Goal: Navigation & Orientation: Find specific page/section

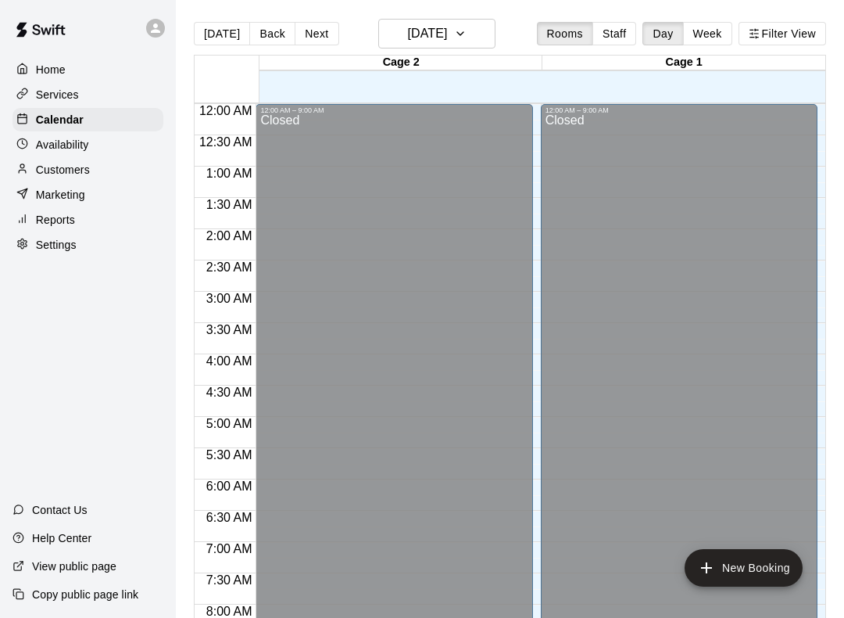
scroll to position [908, 0]
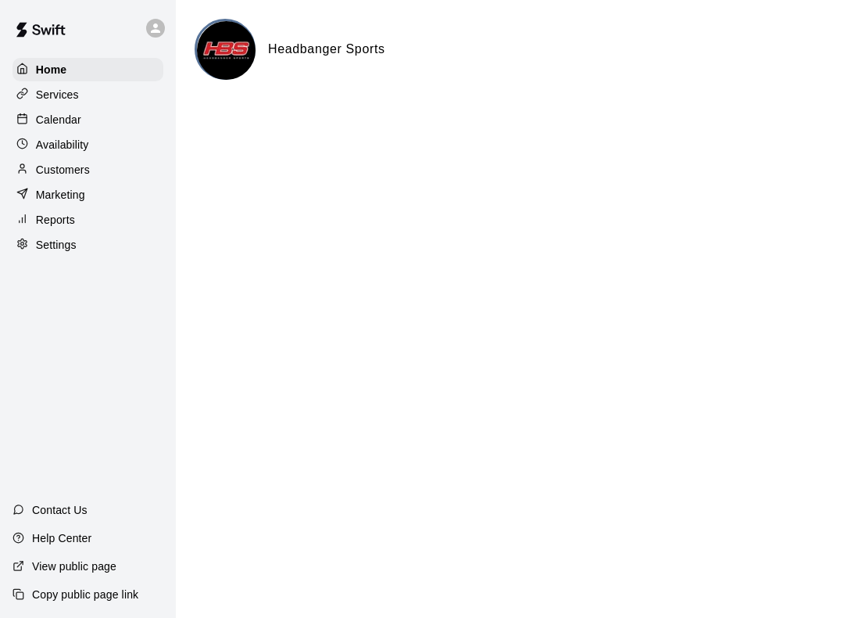
click at [97, 119] on div "Calendar" at bounding box center [88, 119] width 151 height 23
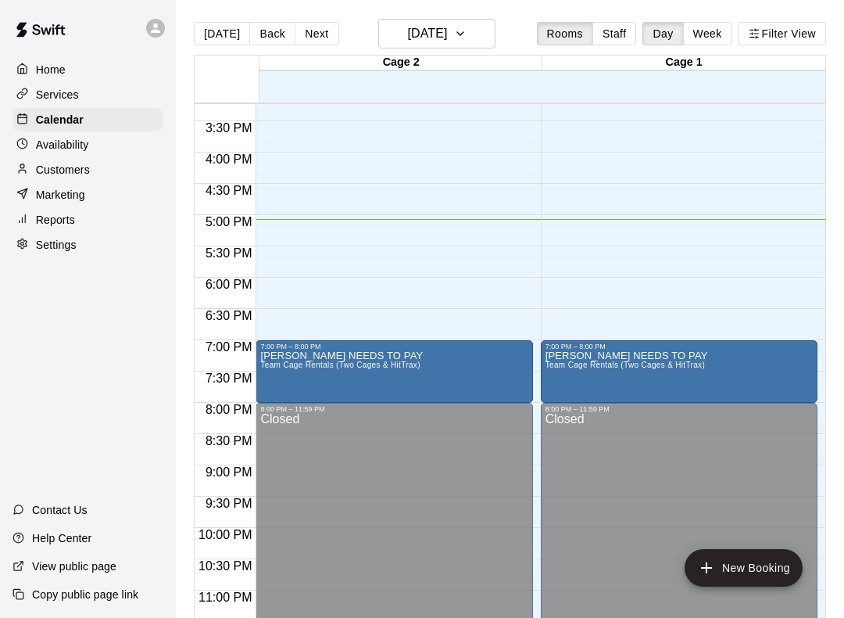
scroll to position [953, 0]
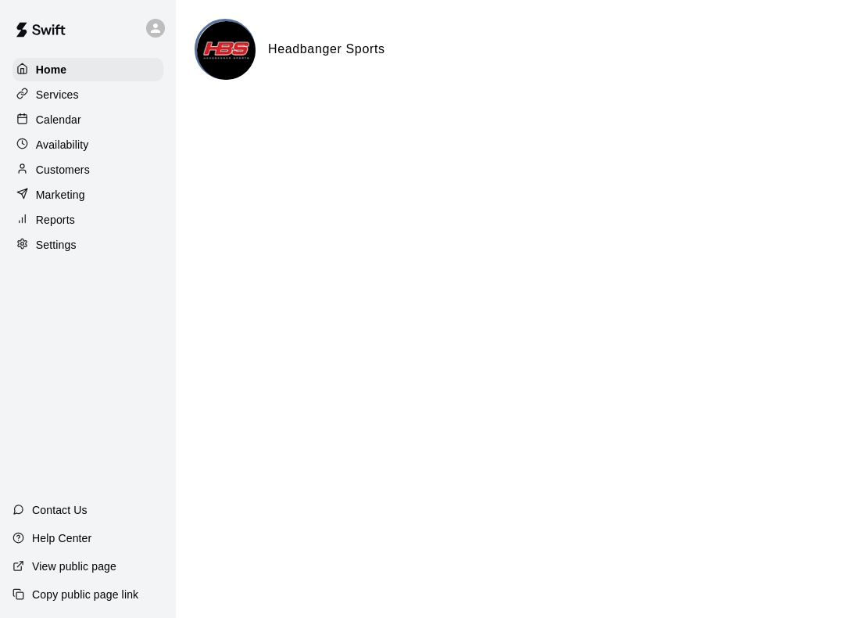
click at [108, 118] on div "Calendar" at bounding box center [88, 119] width 151 height 23
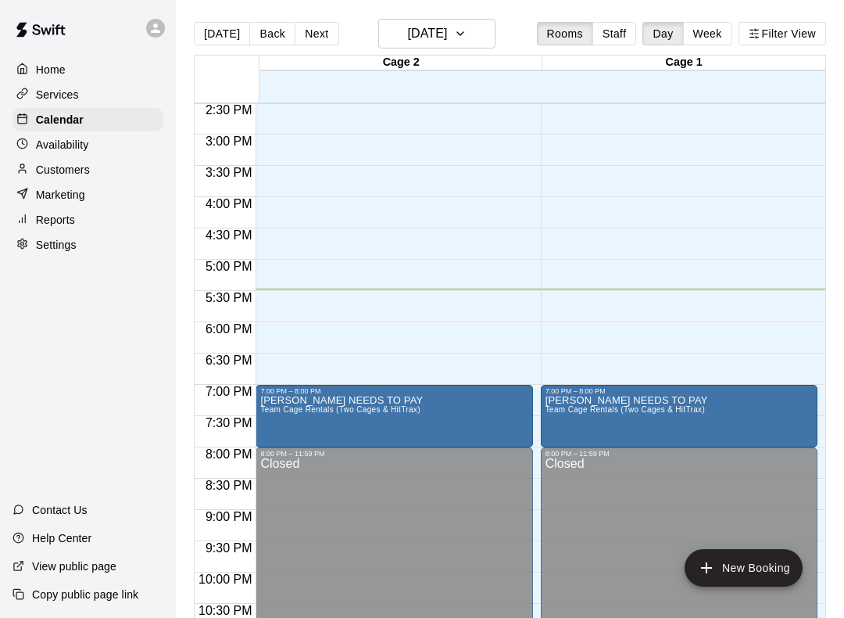
scroll to position [929, 0]
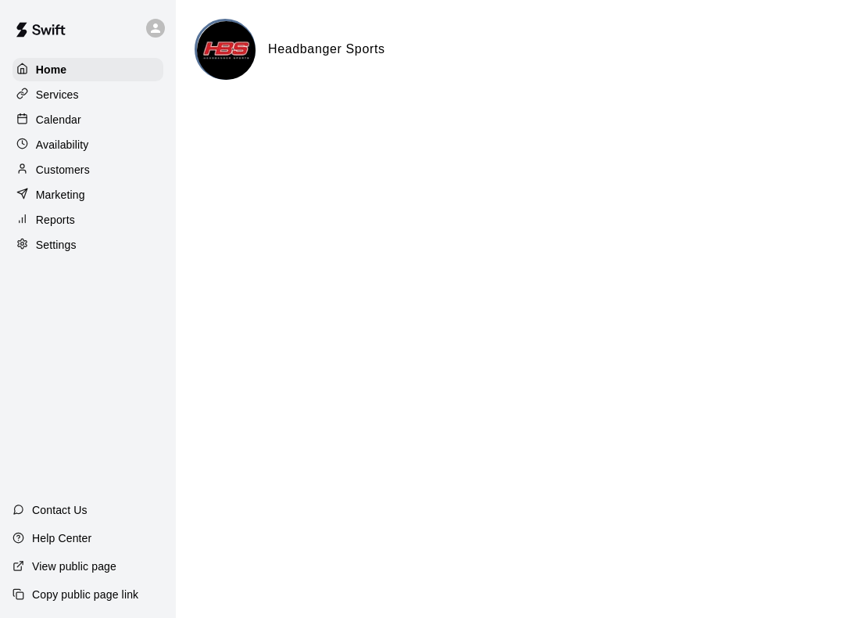
click at [105, 100] on div "Services" at bounding box center [88, 94] width 151 height 23
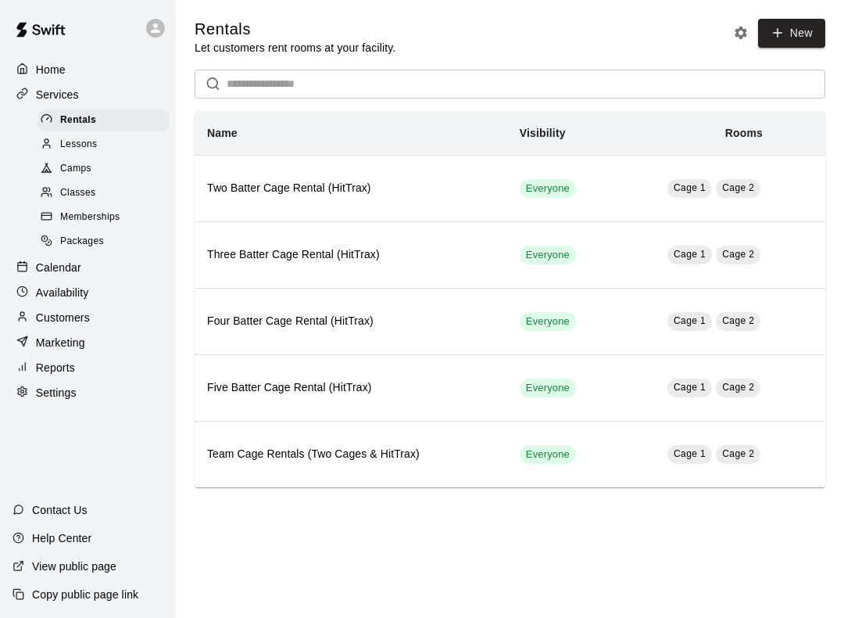
click at [103, 79] on div "Home" at bounding box center [88, 69] width 151 height 23
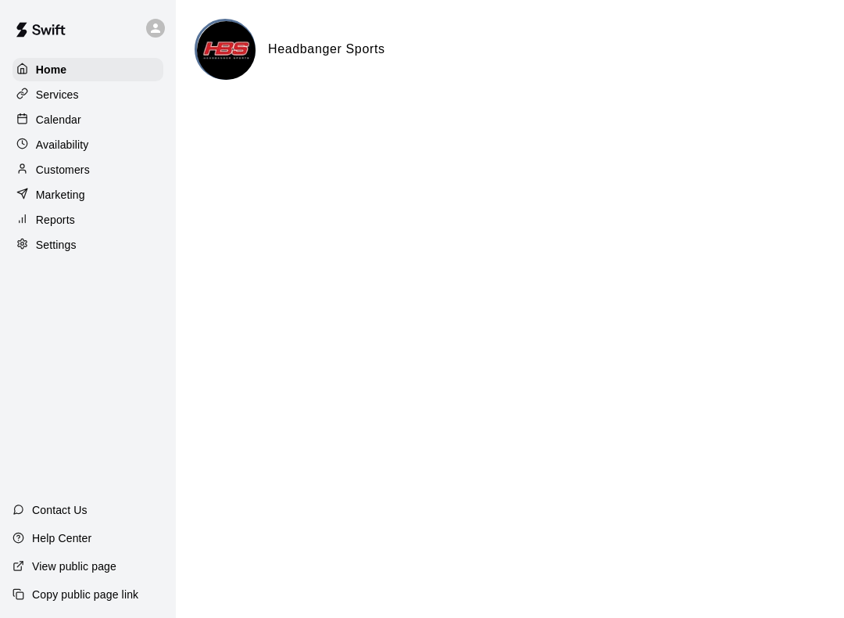
click at [101, 123] on div "Calendar" at bounding box center [88, 119] width 151 height 23
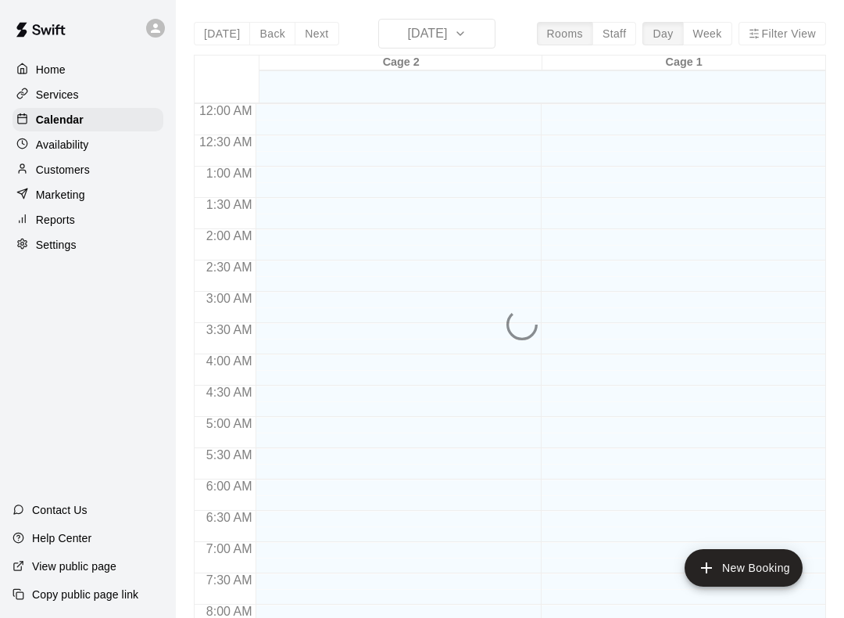
scroll to position [908, 0]
